Goal: Information Seeking & Learning: Learn about a topic

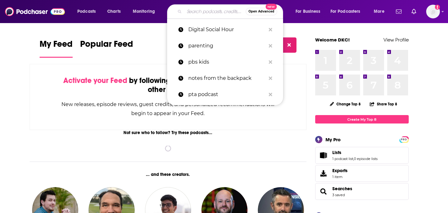
click at [204, 12] on input "Search podcasts, credits, & more..." at bounding box center [214, 12] width 61 height 10
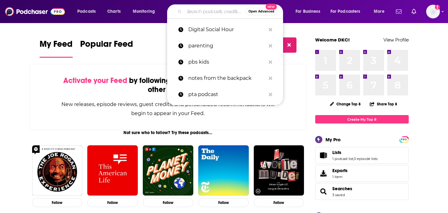
type input "b"
click at [211, 84] on p "notes from the backpack" at bounding box center [226, 78] width 77 height 16
type input "notes from the backpack"
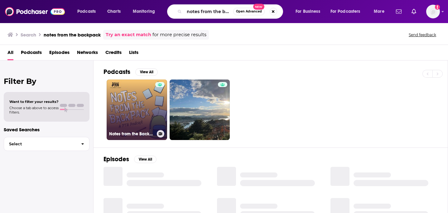
click at [145, 103] on link "Notes from the Backpack: A PTA Podcast" at bounding box center [137, 109] width 60 height 60
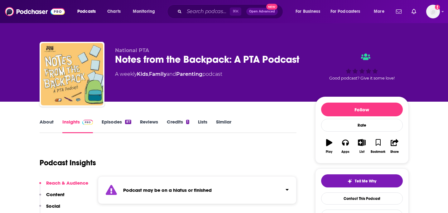
click at [222, 121] on link "Similar" at bounding box center [223, 126] width 15 height 14
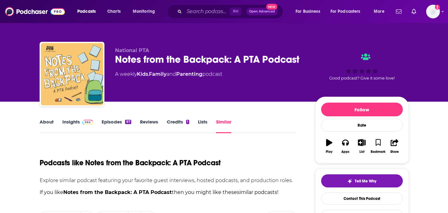
scroll to position [127, 0]
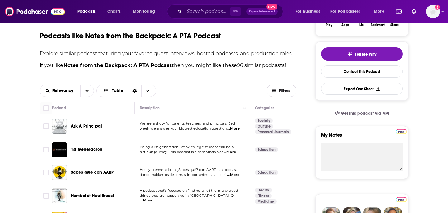
click at [276, 96] on button "Filters" at bounding box center [281, 90] width 30 height 12
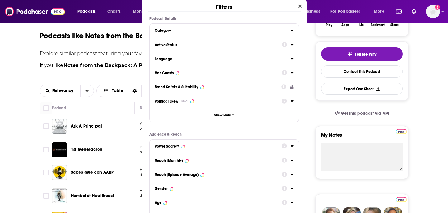
scroll to position [0, 0]
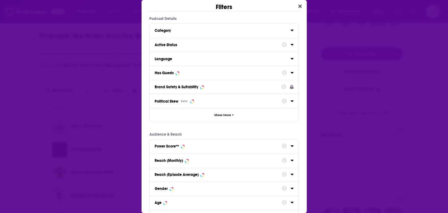
click at [203, 68] on div "Has Guests" at bounding box center [223, 73] width 149 height 14
click at [294, 72] on div "Has Guests" at bounding box center [223, 73] width 149 height 14
click at [291, 71] on icon "Dialog" at bounding box center [291, 72] width 3 height 5
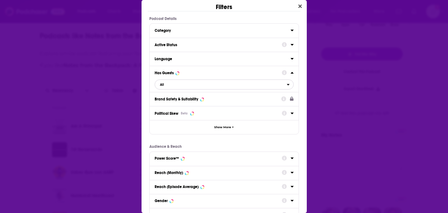
click at [171, 84] on span "All" at bounding box center [221, 84] width 132 height 8
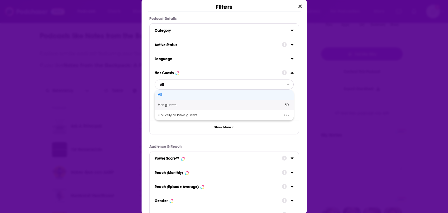
click at [176, 108] on div "Has guests 30" at bounding box center [223, 105] width 139 height 10
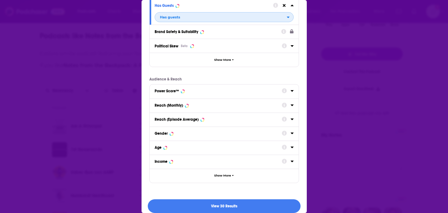
scroll to position [74, 0]
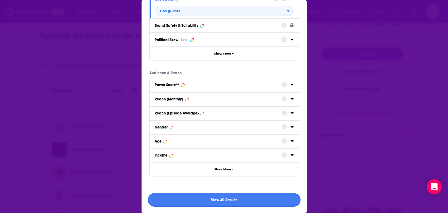
click at [219, 200] on button "View 30 Results" at bounding box center [224, 200] width 153 height 14
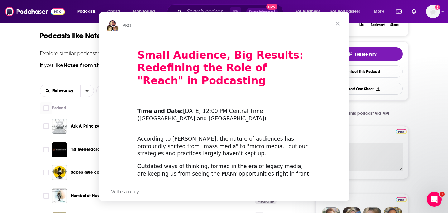
scroll to position [0, 0]
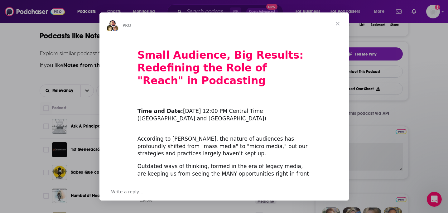
click at [336, 21] on span "Close" at bounding box center [337, 23] width 22 height 22
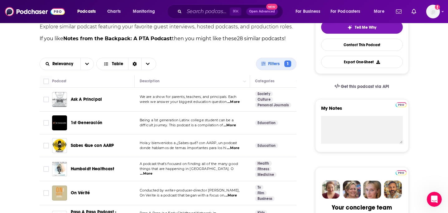
scroll to position [155, 0]
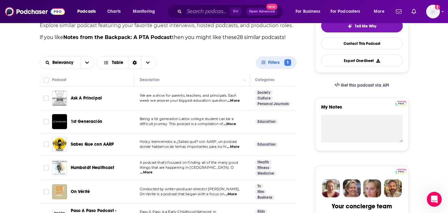
click at [236, 99] on span "...More" at bounding box center [233, 100] width 12 height 5
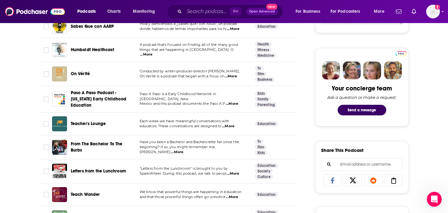
scroll to position [273, 0]
click at [231, 124] on span "...More" at bounding box center [228, 125] width 12 height 5
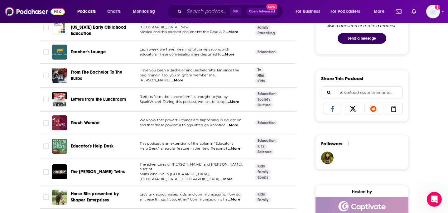
scroll to position [310, 0]
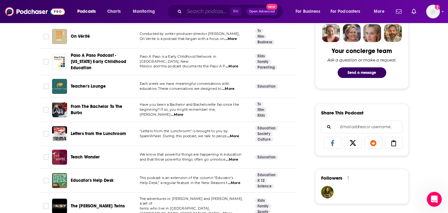
click at [192, 12] on input "Search podcasts, credits, & more..." at bounding box center [206, 12] width 45 height 10
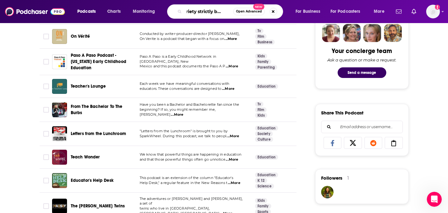
scroll to position [0, 8]
type input "variety strictly business"
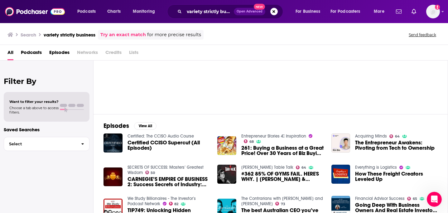
scroll to position [118, 0]
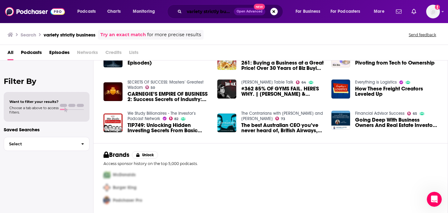
click at [188, 12] on input "variety strictly business" at bounding box center [209, 12] width 50 height 10
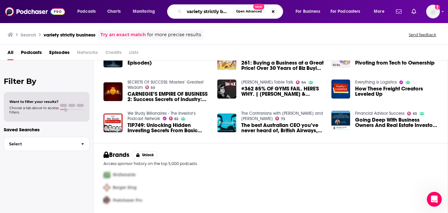
click at [188, 12] on input "variety strictly business" at bounding box center [208, 12] width 49 height 10
type input "strictly busines"
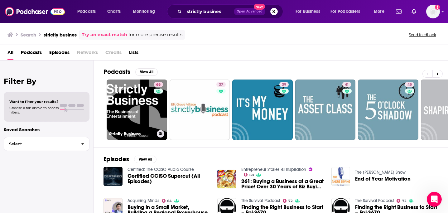
click at [136, 111] on link "68 Strictly Business" at bounding box center [137, 109] width 60 height 60
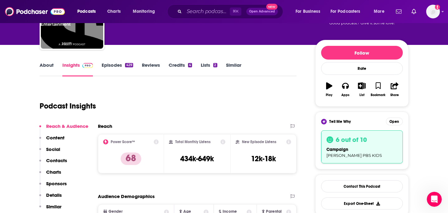
scroll to position [23, 0]
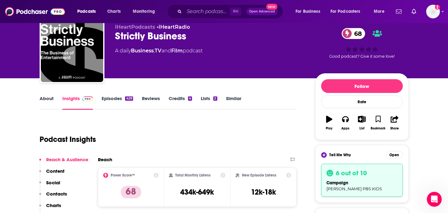
click at [237, 98] on link "Similar" at bounding box center [233, 102] width 15 height 14
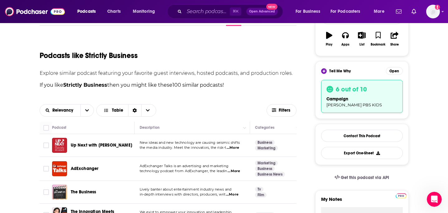
scroll to position [112, 0]
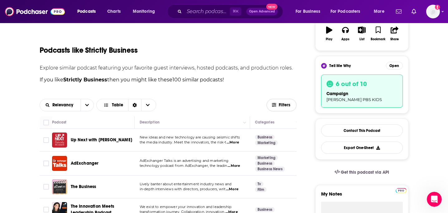
click at [286, 103] on span "Filters" at bounding box center [284, 105] width 12 height 4
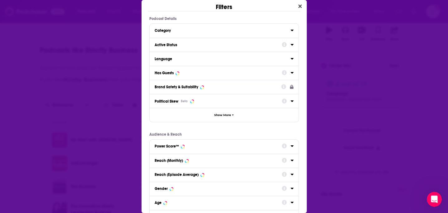
scroll to position [0, 0]
click at [211, 73] on div "Has Guests" at bounding box center [215, 73] width 123 height 4
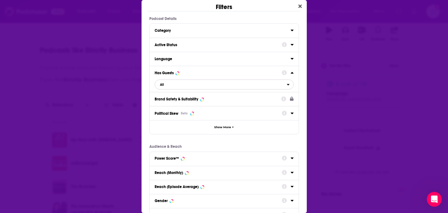
click at [177, 87] on span "All" at bounding box center [221, 84] width 132 height 8
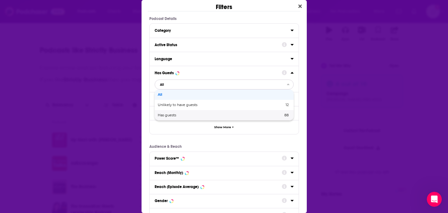
click at [176, 116] on span "Has guests" at bounding box center [194, 114] width 72 height 3
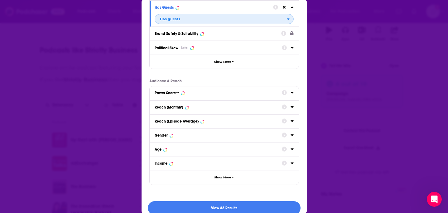
scroll to position [74, 0]
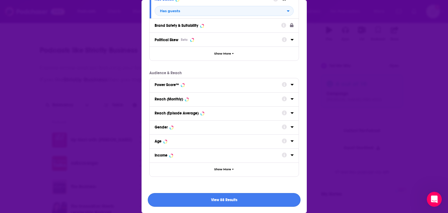
click at [243, 206] on button "View 88 Results" at bounding box center [224, 200] width 153 height 14
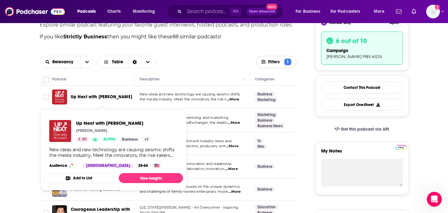
scroll to position [158, 0]
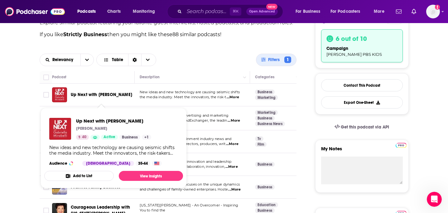
click at [95, 92] on span "Up Next with [PERSON_NAME]" at bounding box center [101, 94] width 61 height 5
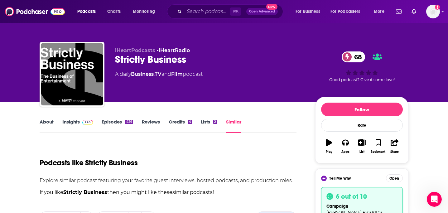
click at [75, 122] on link "Insights" at bounding box center [77, 126] width 31 height 14
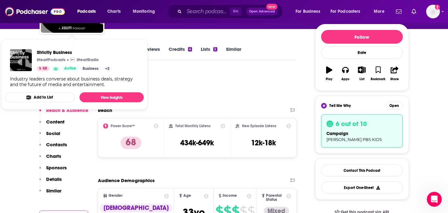
scroll to position [93, 0]
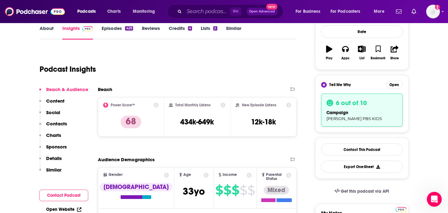
click at [228, 28] on link "Similar" at bounding box center [233, 32] width 15 height 14
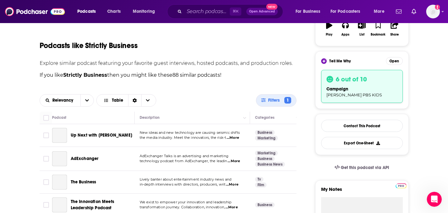
scroll to position [173, 0]
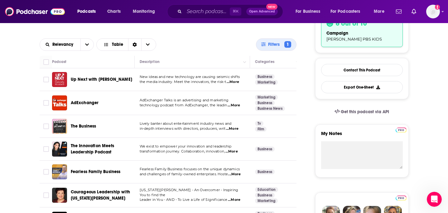
click at [237, 106] on span "...More" at bounding box center [233, 105] width 12 height 5
click at [90, 104] on span "AdExchanger" at bounding box center [85, 102] width 28 height 5
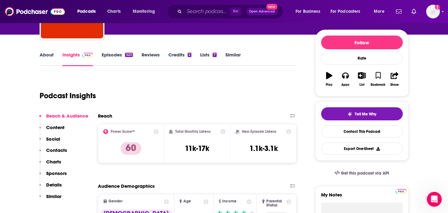
scroll to position [73, 0]
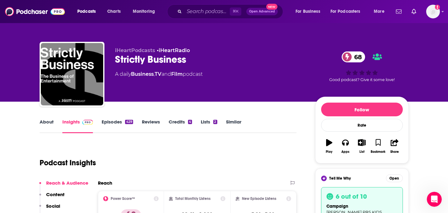
click at [232, 120] on link "Similar" at bounding box center [233, 126] width 15 height 14
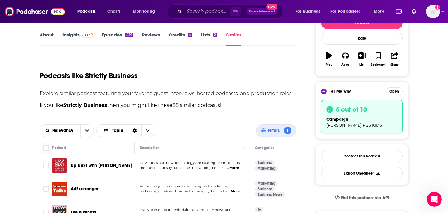
scroll to position [191, 0]
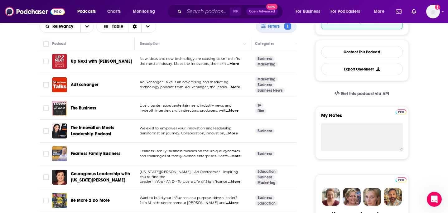
click at [237, 134] on span "...More" at bounding box center [231, 133] width 12 height 5
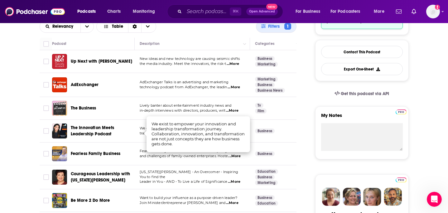
click at [104, 135] on span "The Innovation Meets Leadership Podcast" at bounding box center [92, 131] width 43 height 12
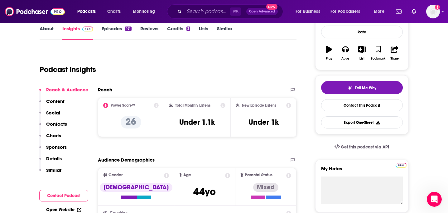
scroll to position [35, 0]
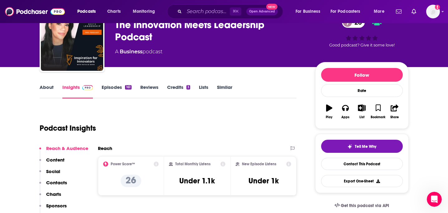
click at [41, 85] on link "About" at bounding box center [47, 91] width 14 height 14
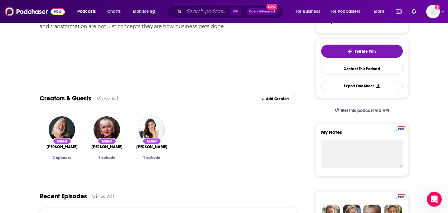
scroll to position [130, 0]
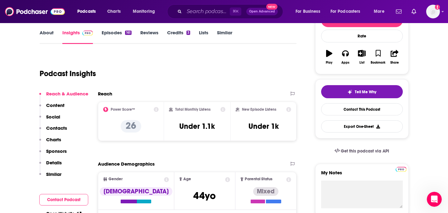
scroll to position [93, 0]
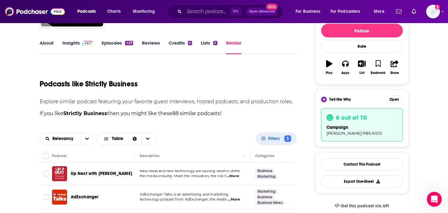
click at [233, 45] on link "Similar" at bounding box center [233, 47] width 15 height 14
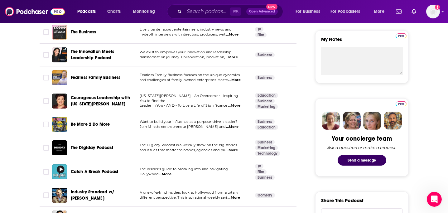
scroll to position [267, 0]
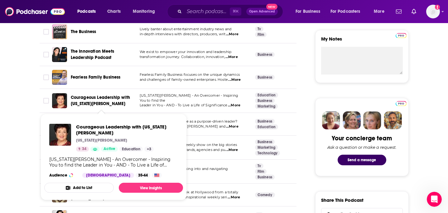
click at [109, 100] on span "Courageous Leadership with [US_STATE][PERSON_NAME]" at bounding box center [100, 101] width 59 height 12
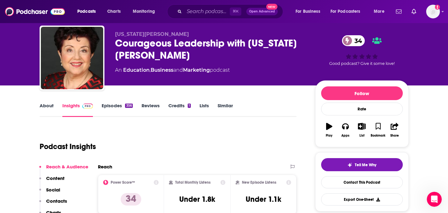
scroll to position [16, 0]
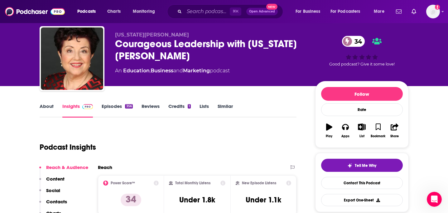
click at [46, 108] on link "About" at bounding box center [47, 110] width 14 height 14
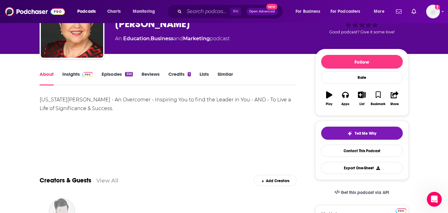
scroll to position [48, 0]
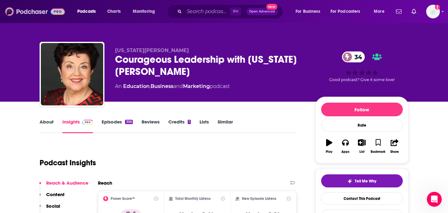
click at [24, 12] on img at bounding box center [35, 12] width 60 height 12
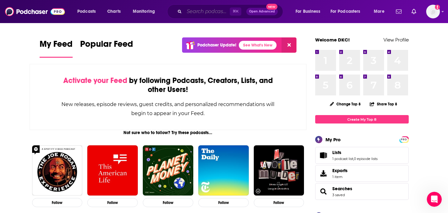
click at [187, 10] on input "Search podcasts, credits, & more..." at bounding box center [206, 12] width 45 height 10
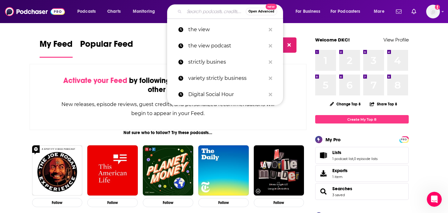
paste input "The Longest Shortest Time"
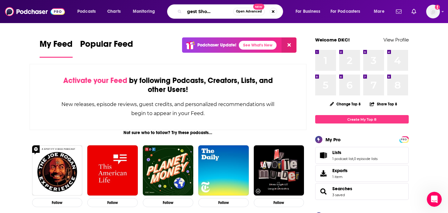
type input "The Longest Shortest Time"
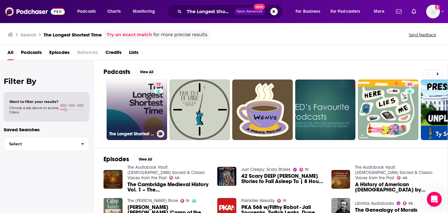
click at [133, 114] on link "72 The Longest Shortest Time" at bounding box center [137, 109] width 60 height 60
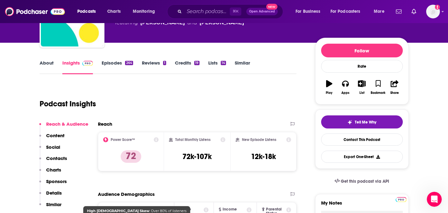
scroll to position [51, 0]
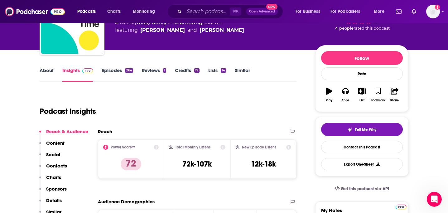
click at [118, 70] on link "Episodes 264" at bounding box center [117, 74] width 31 height 14
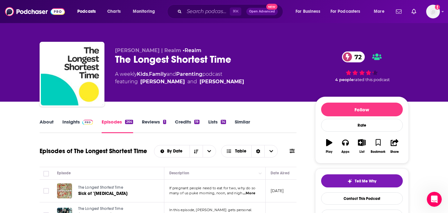
click at [50, 122] on link "About" at bounding box center [47, 126] width 14 height 14
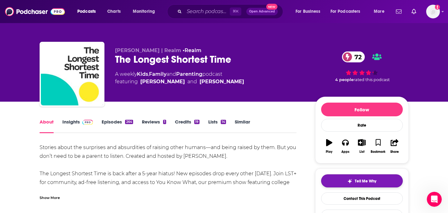
click at [352, 182] on div "Tell Me Why" at bounding box center [361, 180] width 29 height 5
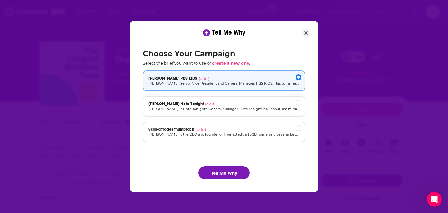
click at [220, 181] on div "Choose Your Campaign Select the brief you want to use or create a new one . [PE…" at bounding box center [224, 114] width 172 height 140
click at [220, 176] on button "Tell Me Why" at bounding box center [223, 172] width 51 height 13
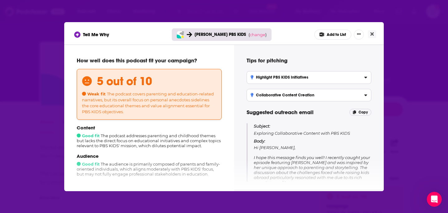
click at [418, 76] on div "Tell Me Why [PERSON_NAME] PBS KIDS ( change ) Add to List How well does this po…" at bounding box center [224, 106] width 448 height 213
click at [370, 32] on icon "Close" at bounding box center [371, 33] width 3 height 5
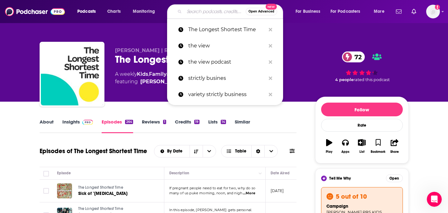
click at [197, 12] on input "Search podcasts, credits, & more..." at bounding box center [214, 12] width 61 height 10
paste input "The Mom Hour"
type input "The Mom Hour"
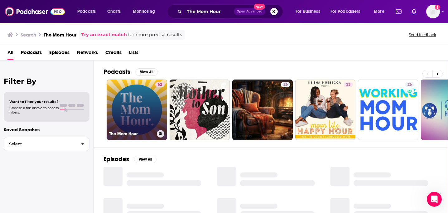
click at [143, 93] on link "62 The Mom Hour" at bounding box center [137, 109] width 60 height 60
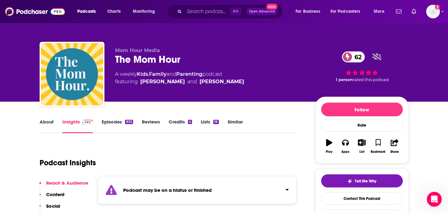
click at [120, 123] on link "Episodes 832" at bounding box center [117, 126] width 31 height 14
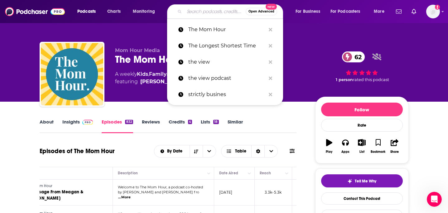
click at [206, 13] on input "Search podcasts, credits, & more..." at bounding box center [214, 12] width 61 height 10
paste input "Spawned"
type input "Spawned"
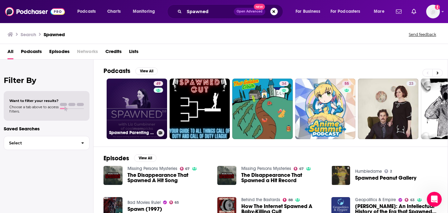
click at [147, 98] on link "49 Spawned Parenting Podcast with [PERSON_NAME] of Cool Mom Picks" at bounding box center [137, 108] width 60 height 60
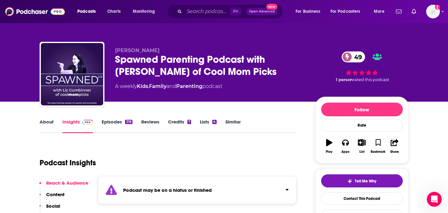
click at [118, 120] on link "Episodes 318" at bounding box center [117, 126] width 31 height 14
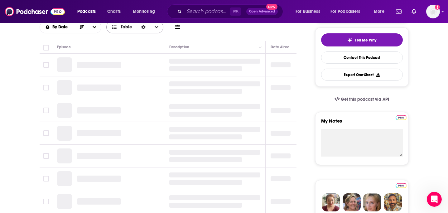
scroll to position [149, 0]
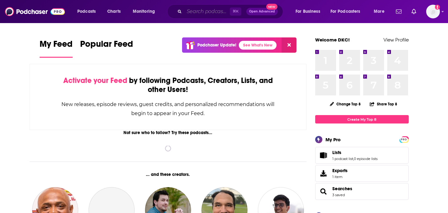
click at [202, 12] on input "Search podcasts, credits, & more..." at bounding box center [206, 12] width 45 height 10
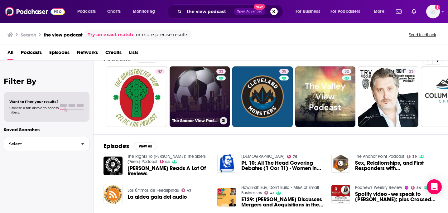
scroll to position [19, 0]
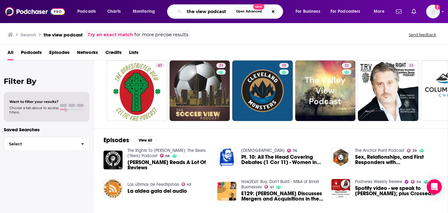
click at [197, 8] on input "the view podcast" at bounding box center [208, 12] width 49 height 10
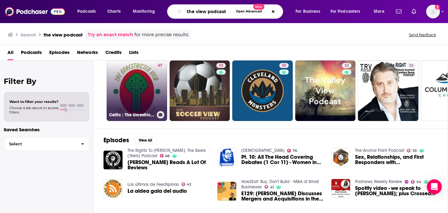
scroll to position [0, 0]
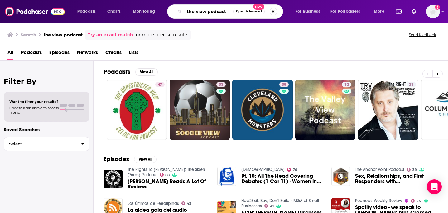
drag, startPoint x: 219, startPoint y: 12, endPoint x: 274, endPoint y: 15, distance: 55.2
click at [274, 15] on div "the view podcast Open Advanced New" at bounding box center [225, 11] width 116 height 14
type input "the view"
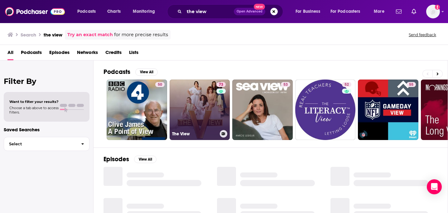
click at [198, 104] on link "73 The View" at bounding box center [199, 109] width 60 height 60
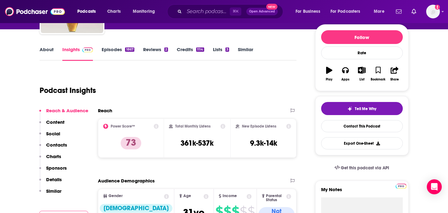
scroll to position [42, 0]
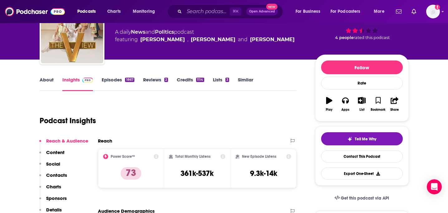
click at [48, 83] on link "About" at bounding box center [47, 84] width 14 height 14
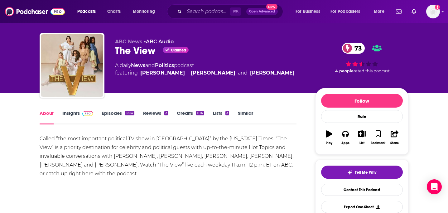
scroll to position [10, 0]
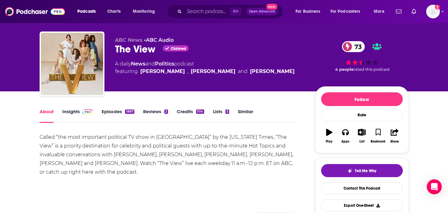
click at [70, 113] on link "Insights" at bounding box center [77, 115] width 31 height 14
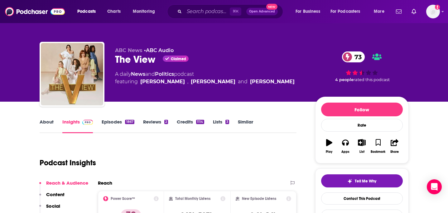
scroll to position [1, 0]
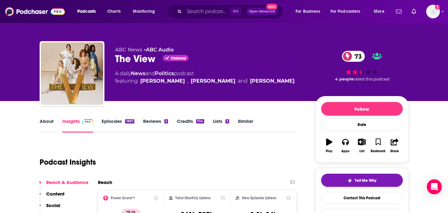
click at [341, 178] on button "Tell Me Why" at bounding box center [362, 179] width 82 height 13
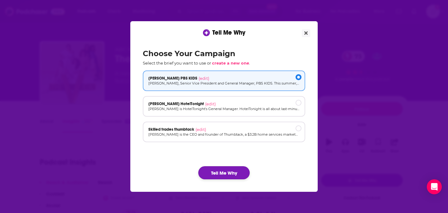
click at [234, 173] on button "Tell Me Why" at bounding box center [223, 172] width 51 height 13
